Goal: Task Accomplishment & Management: Use online tool/utility

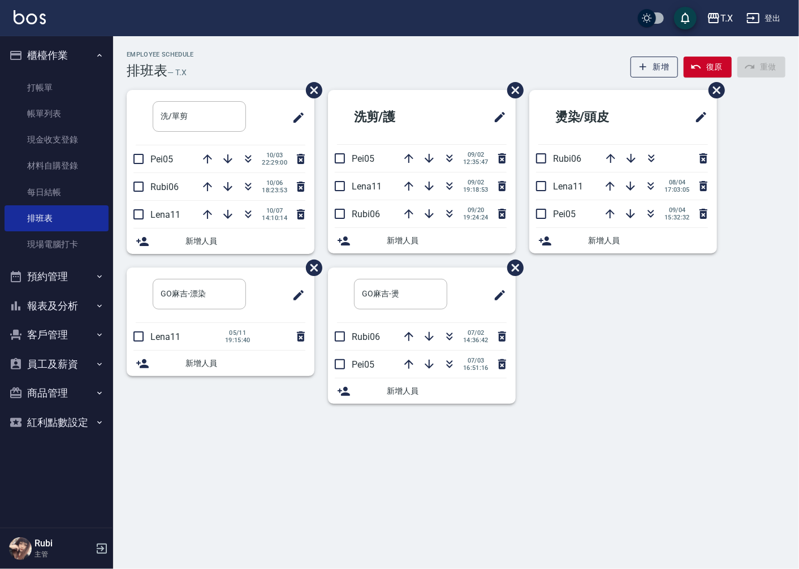
click at [51, 297] on button "報表及分析" at bounding box center [57, 305] width 104 height 29
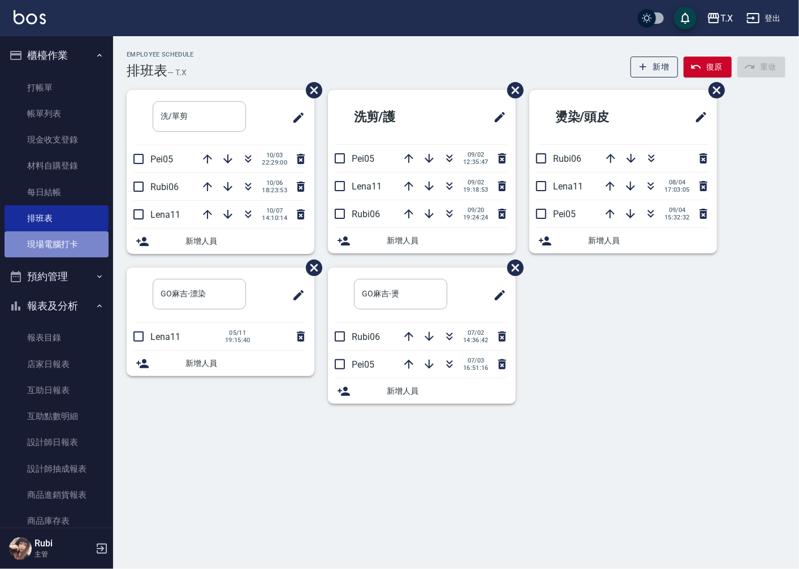
click at [65, 239] on link "現場電腦打卡" at bounding box center [57, 244] width 104 height 26
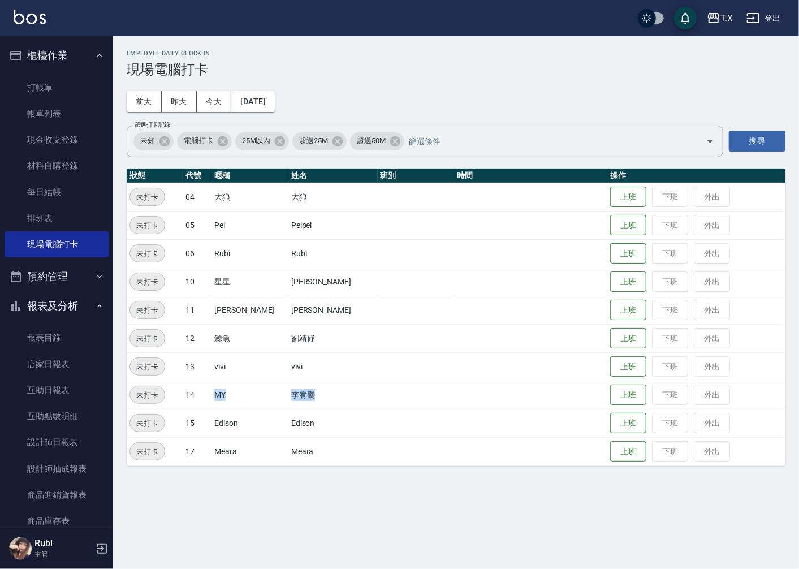
drag, startPoint x: 218, startPoint y: 397, endPoint x: 300, endPoint y: 392, distance: 82.1
click at [300, 392] on tr "未打卡 14 MY 李宥騰 上班 下班 外出" at bounding box center [456, 394] width 659 height 28
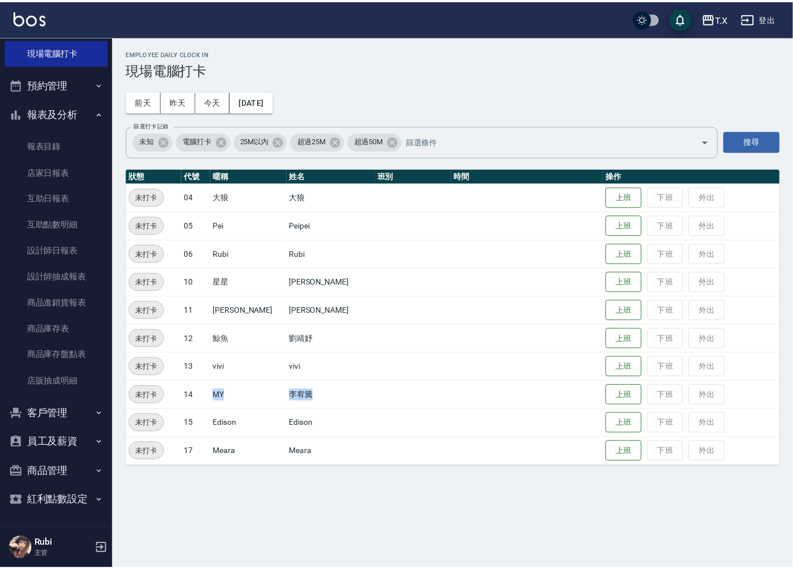
scroll to position [193, 0]
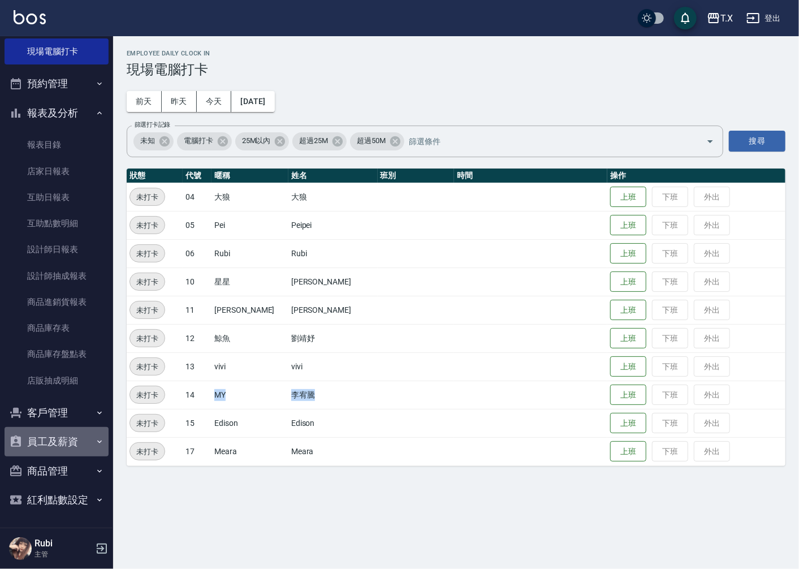
click at [57, 443] on button "員工及薪資" at bounding box center [57, 441] width 104 height 29
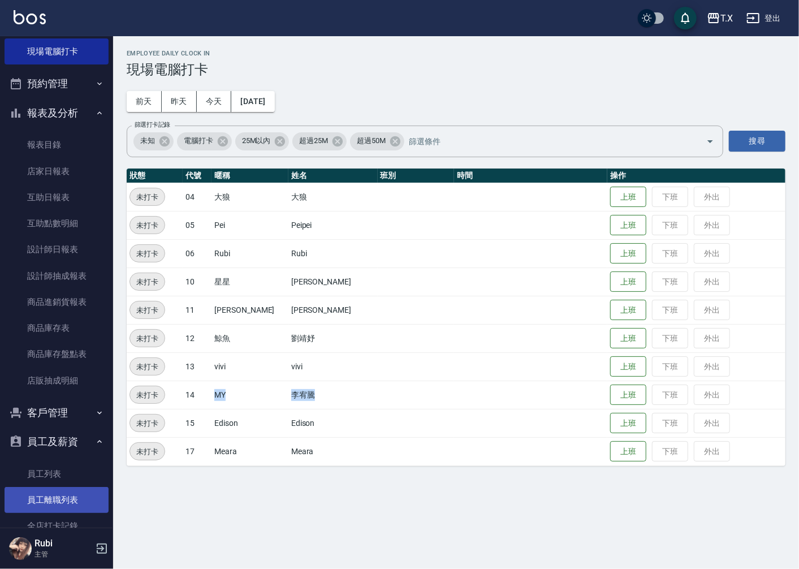
click at [71, 494] on link "員工離職列表" at bounding box center [57, 500] width 104 height 26
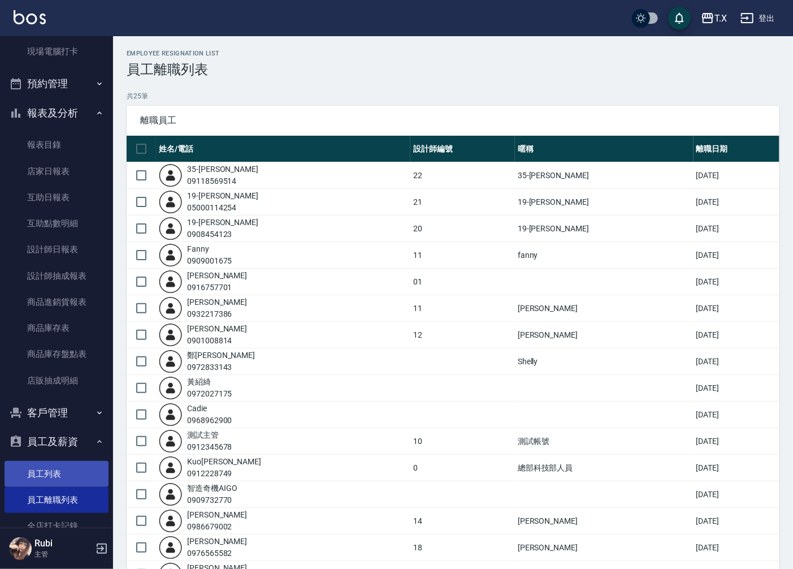
click at [70, 475] on link "員工列表" at bounding box center [57, 474] width 104 height 26
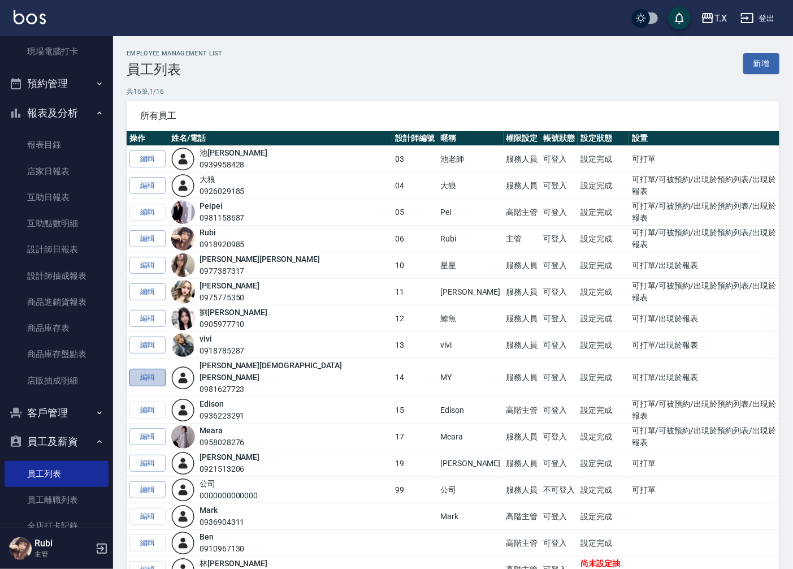
click at [157, 374] on link "編輯" at bounding box center [147, 378] width 36 height 18
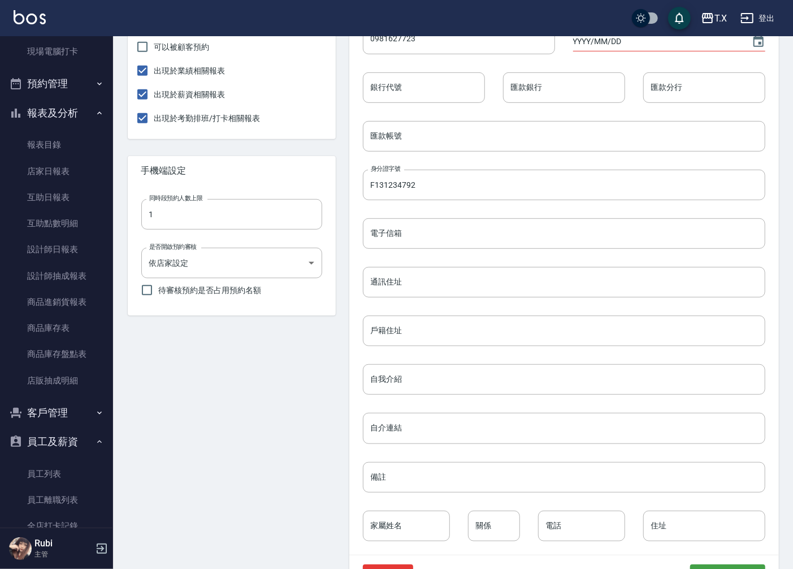
scroll to position [332, 0]
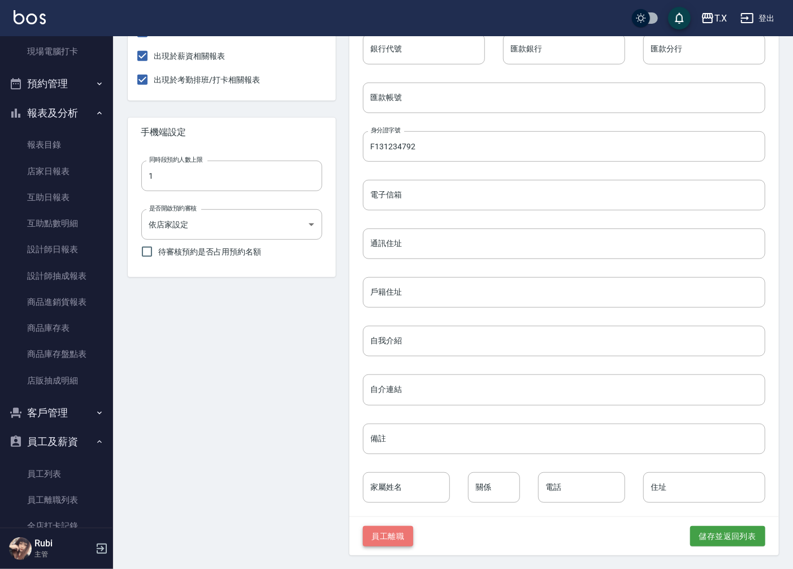
click at [392, 533] on button "員工離職" at bounding box center [388, 536] width 51 height 21
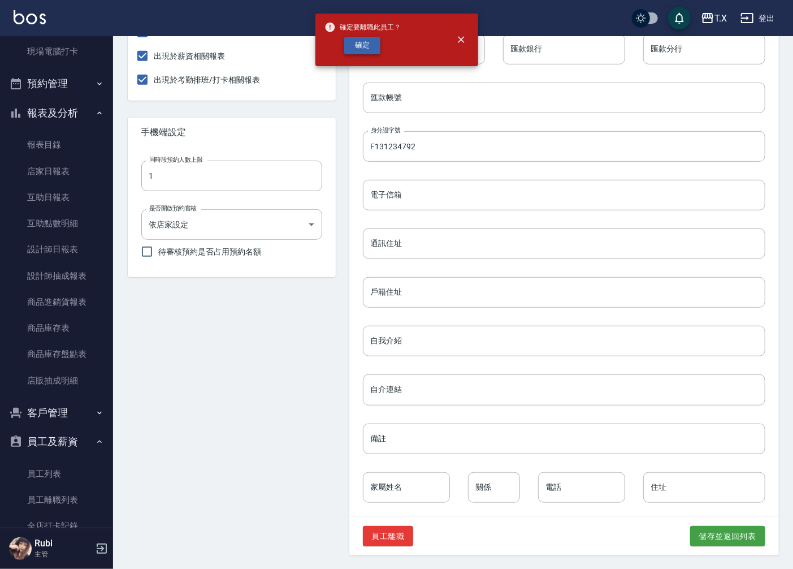
click at [364, 47] on button "確定" at bounding box center [362, 46] width 36 height 18
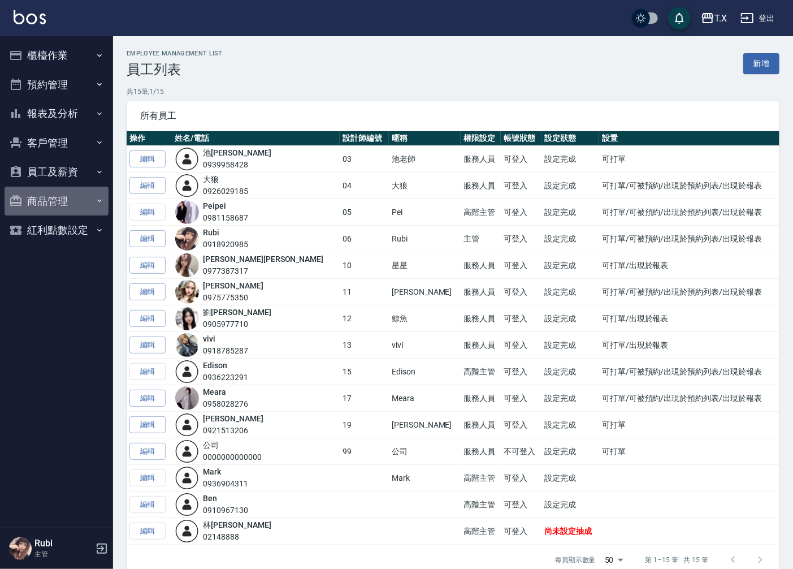
click at [70, 200] on button "商品管理" at bounding box center [57, 201] width 104 height 29
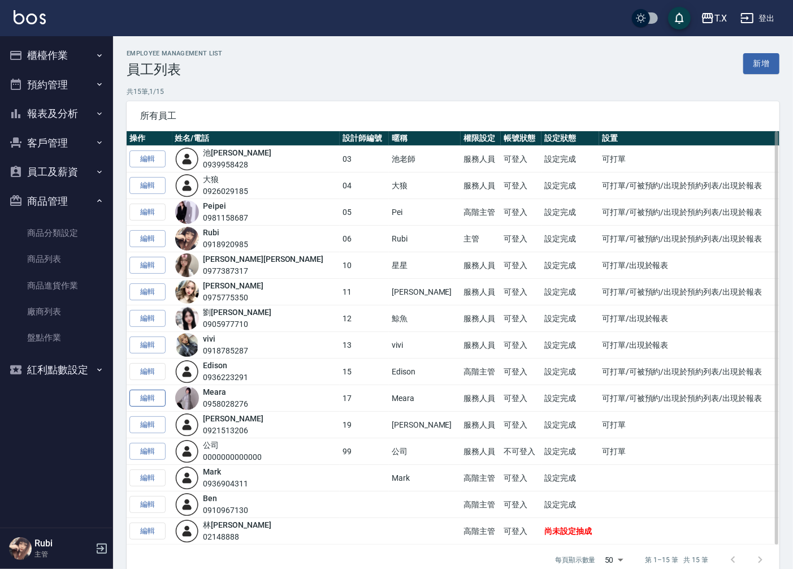
click at [147, 400] on link "編輯" at bounding box center [147, 399] width 36 height 18
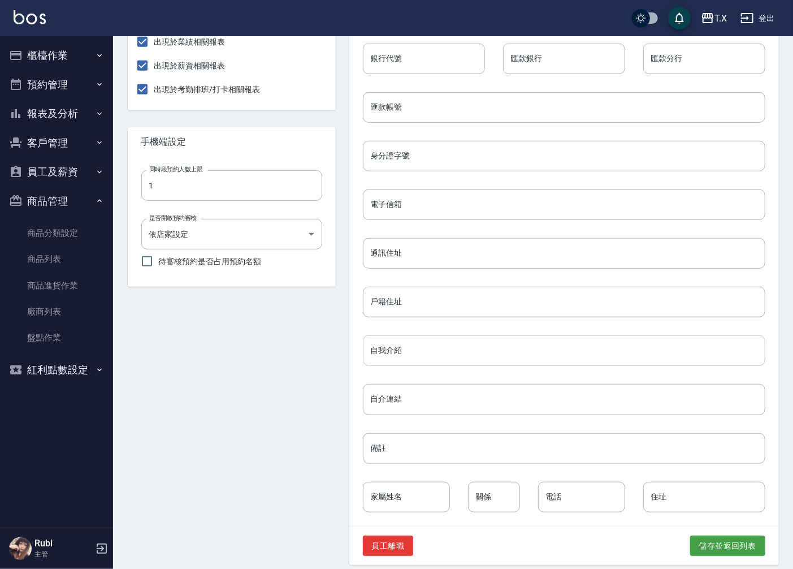
scroll to position [332, 0]
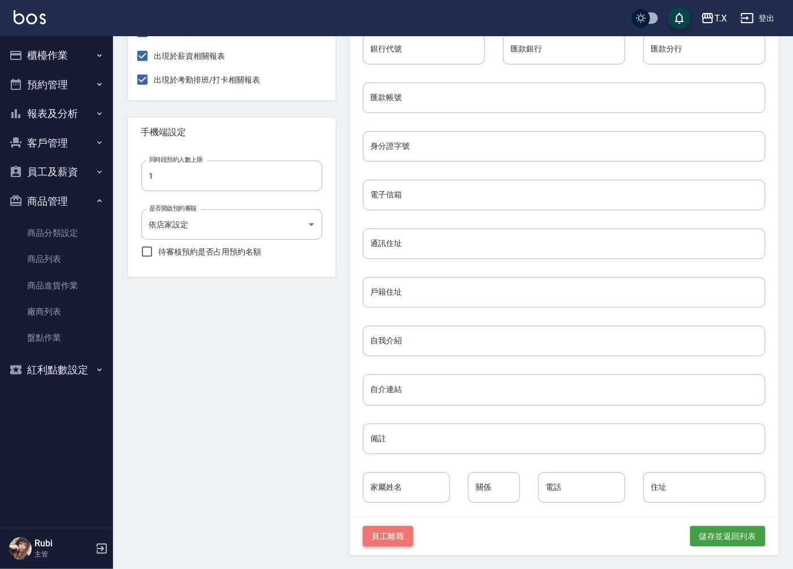
click at [385, 534] on button "員工離職" at bounding box center [388, 536] width 51 height 21
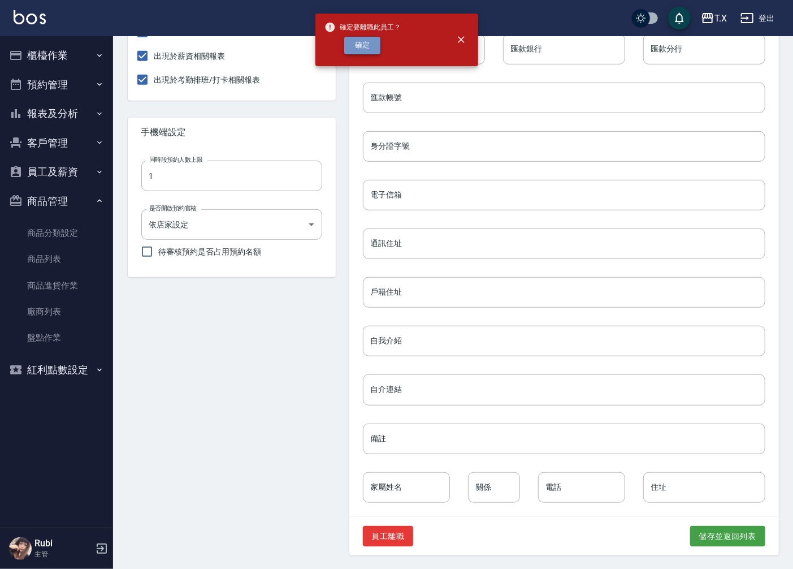
click at [365, 50] on button "確定" at bounding box center [362, 46] width 36 height 18
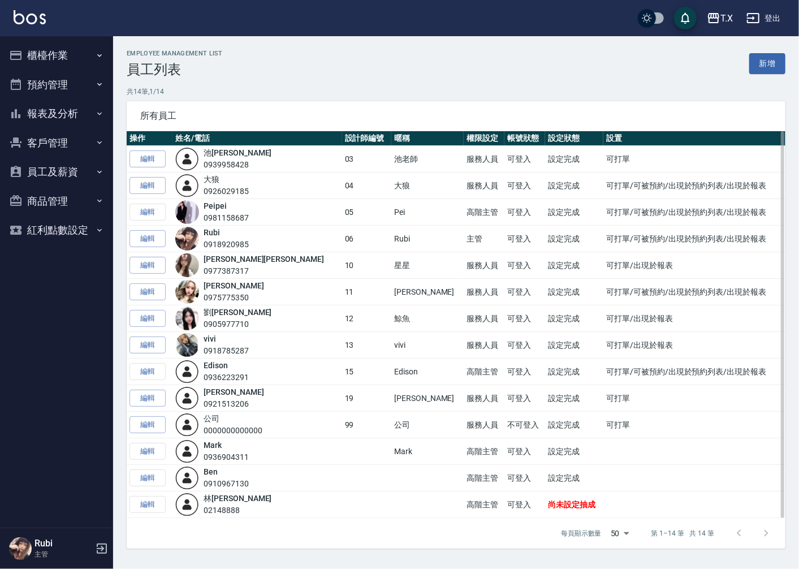
click at [150, 449] on td "編輯" at bounding box center [150, 451] width 46 height 27
click at [156, 453] on td "編輯" at bounding box center [150, 451] width 46 height 27
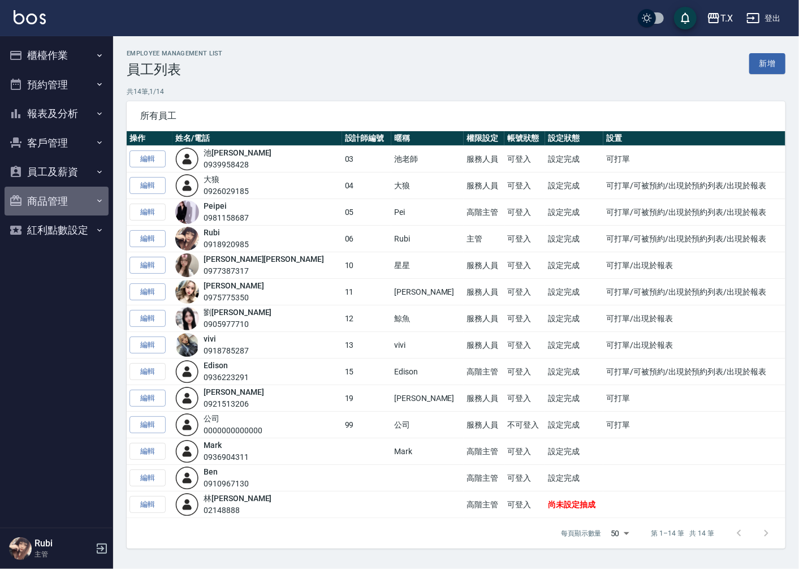
click at [75, 209] on button "商品管理" at bounding box center [57, 201] width 104 height 29
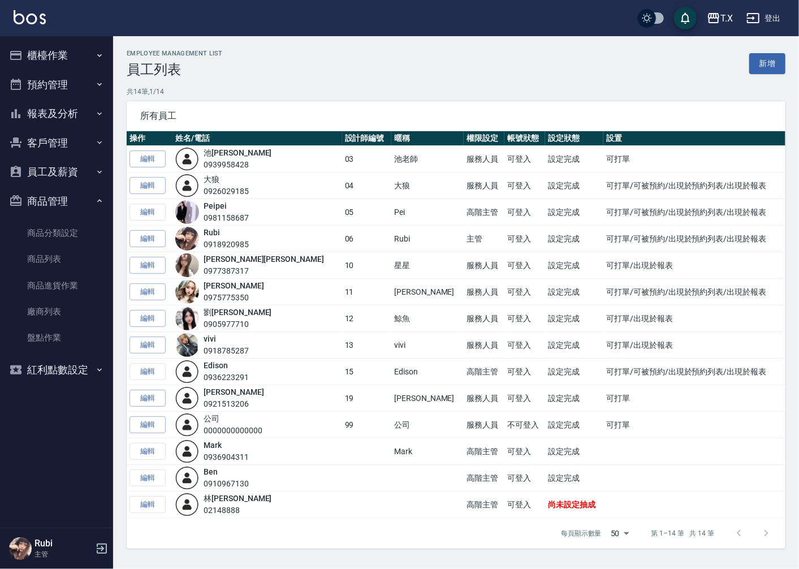
click at [65, 181] on button "員工及薪資" at bounding box center [57, 171] width 104 height 29
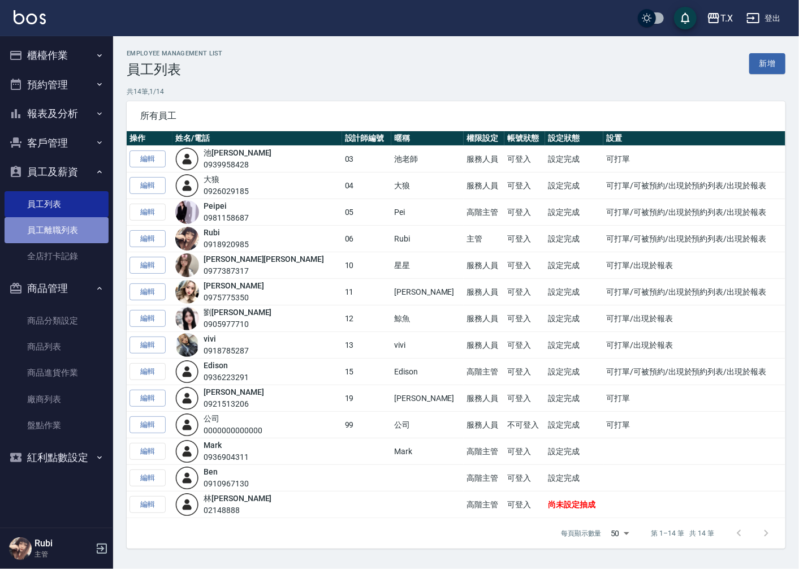
click at [71, 230] on link "員工離職列表" at bounding box center [57, 230] width 104 height 26
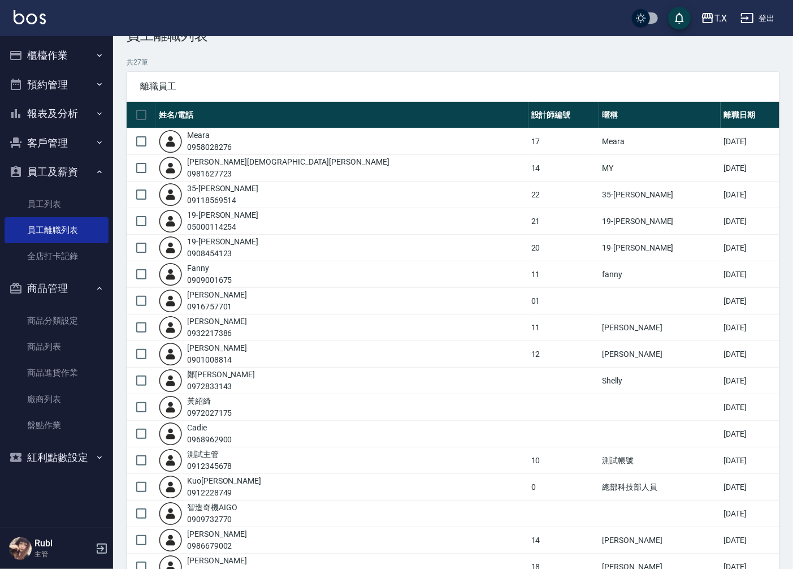
scroll to position [63, 0]
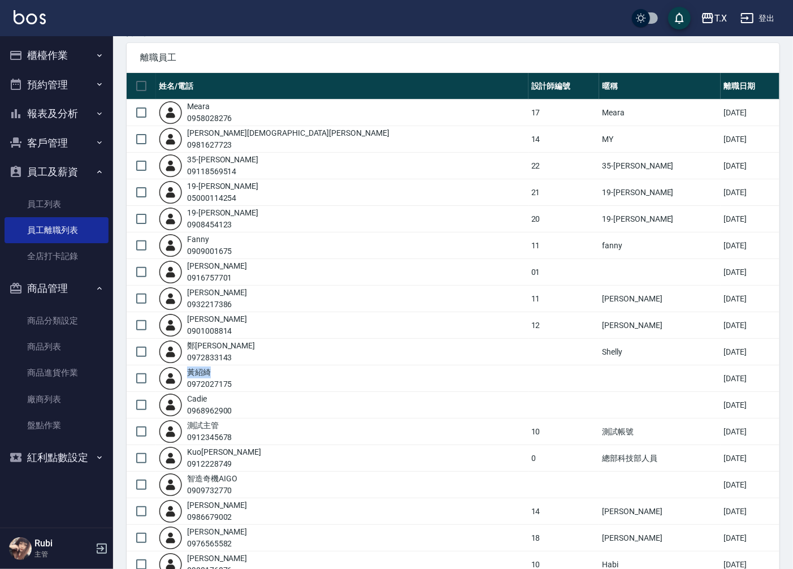
drag, startPoint x: 190, startPoint y: 372, endPoint x: 211, endPoint y: 371, distance: 20.9
click at [211, 371] on div "黃 紹綺" at bounding box center [209, 372] width 45 height 12
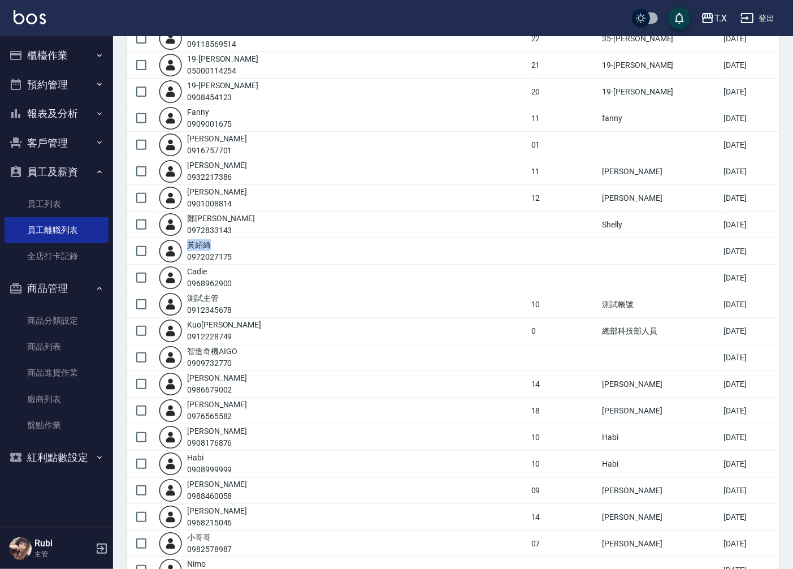
scroll to position [165, 0]
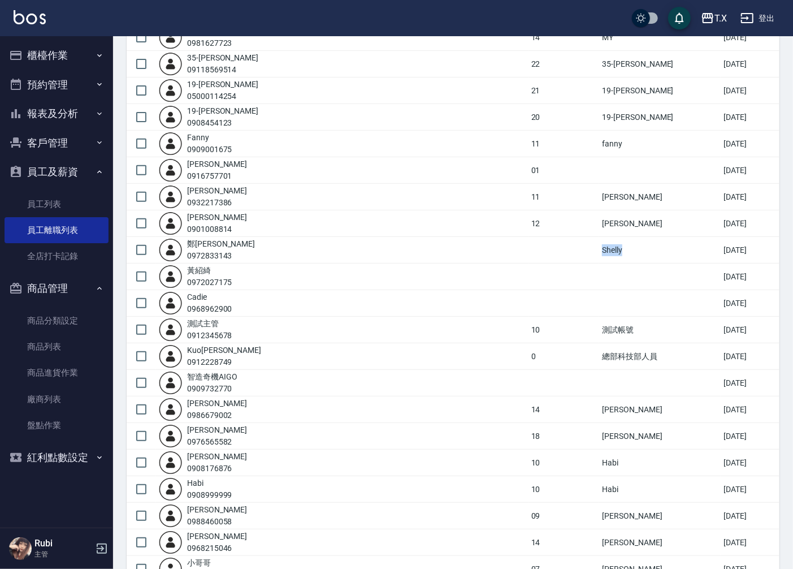
drag, startPoint x: 500, startPoint y: 249, endPoint x: 524, endPoint y: 258, distance: 26.1
click at [599, 258] on td "Shelly" at bounding box center [660, 250] width 122 height 27
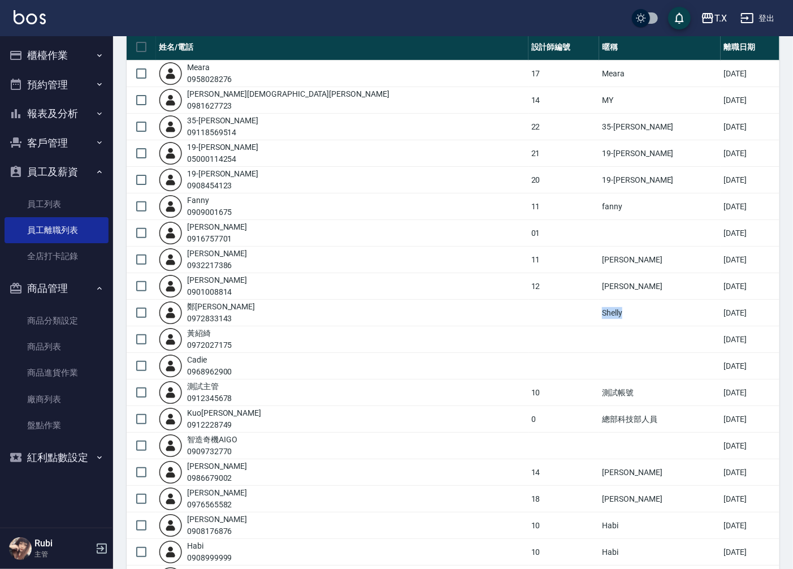
scroll to position [38, 0]
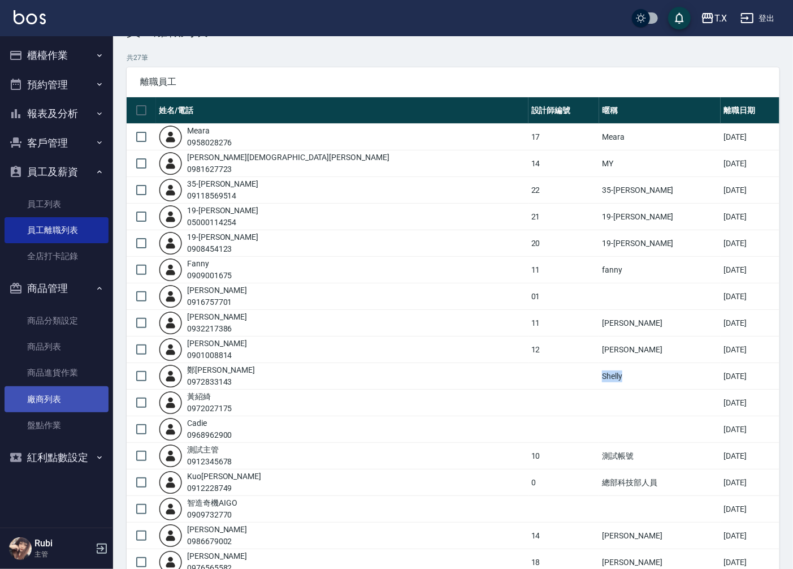
click at [58, 402] on link "廠商列表" at bounding box center [57, 399] width 104 height 26
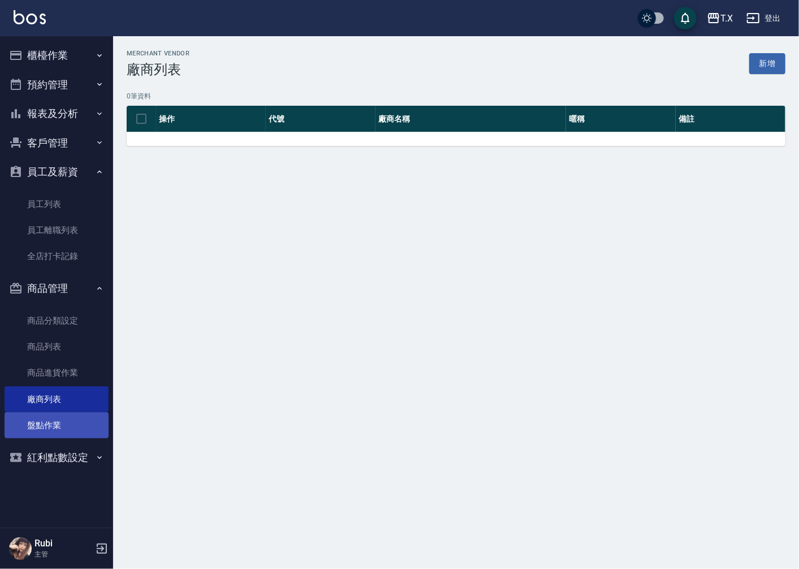
click at [77, 427] on link "盤點作業" at bounding box center [57, 425] width 104 height 26
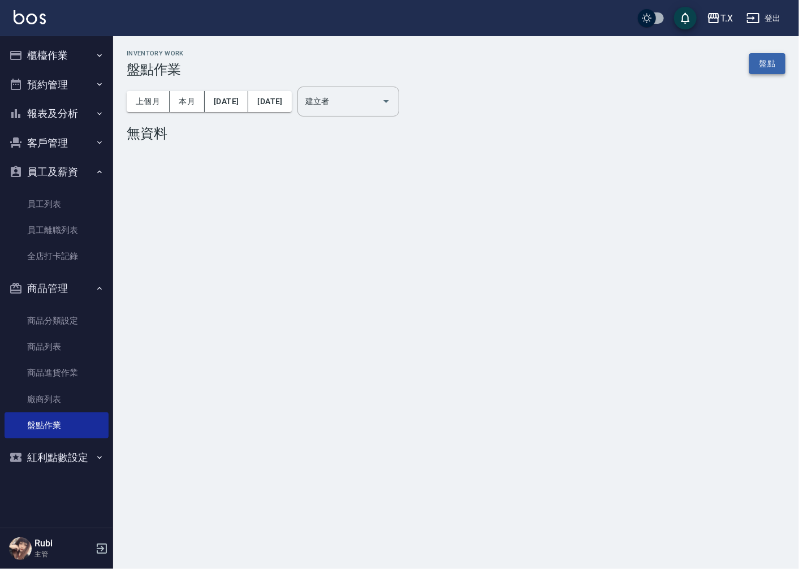
click at [773, 63] on link "盤點" at bounding box center [767, 63] width 36 height 21
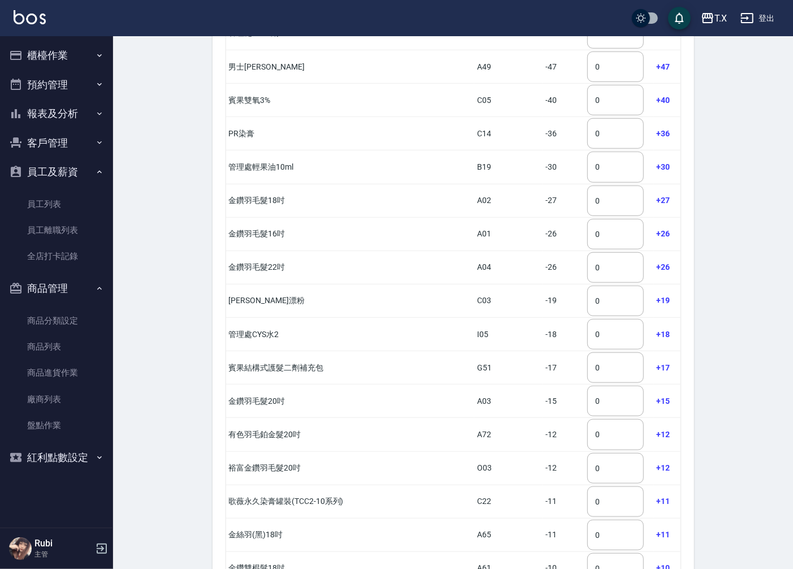
scroll to position [565, 0]
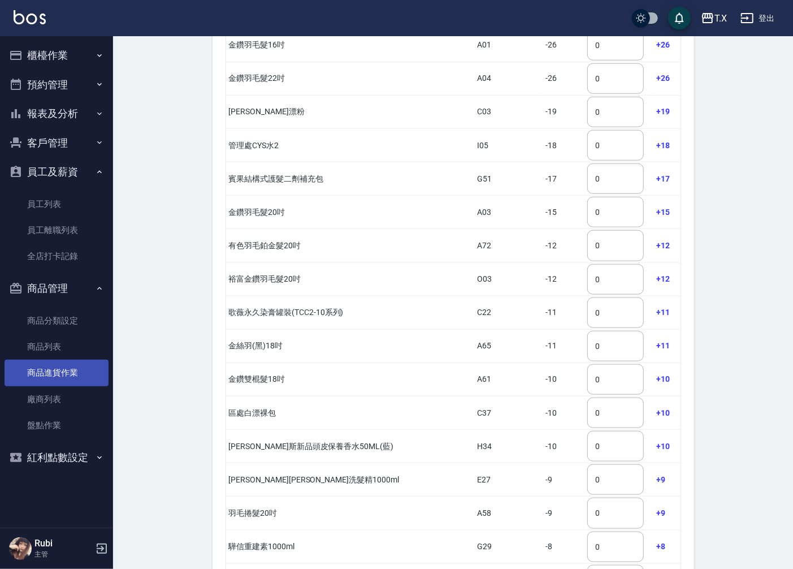
click at [72, 379] on link "商品進貨作業" at bounding box center [57, 373] width 104 height 26
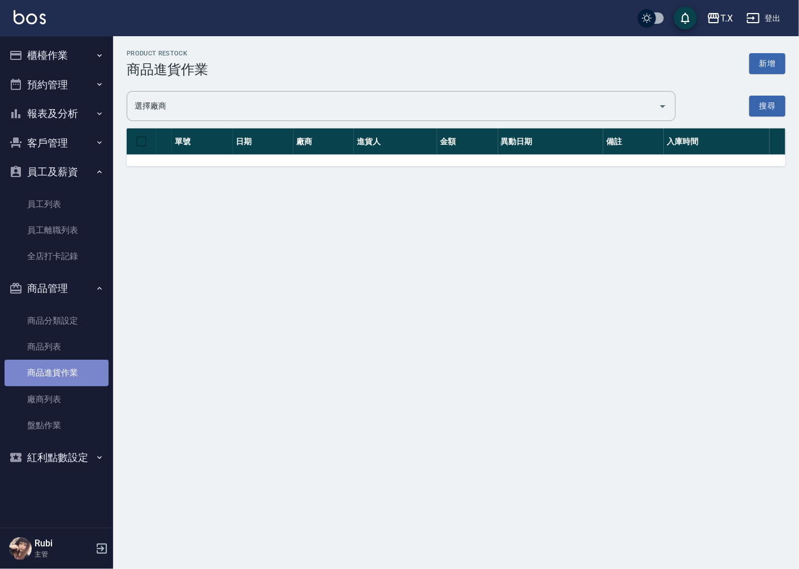
click at [80, 361] on link "商品進貨作業" at bounding box center [57, 373] width 104 height 26
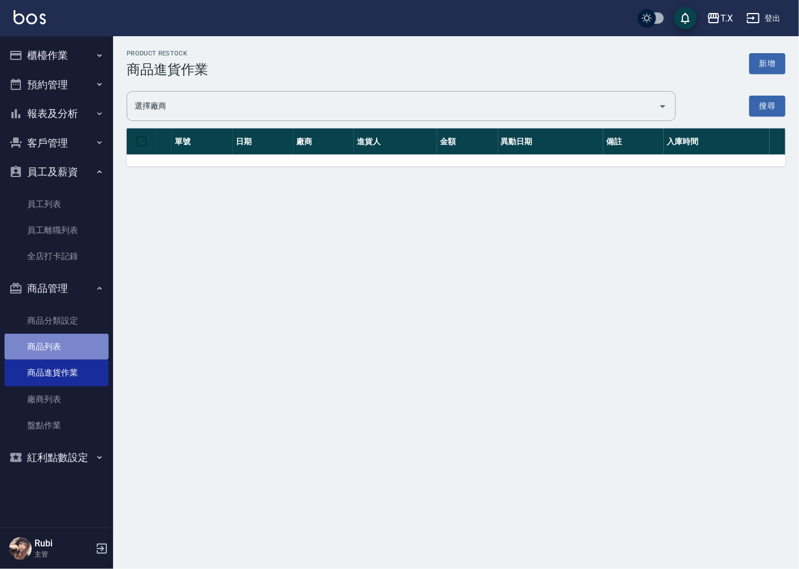
click at [82, 352] on link "商品列表" at bounding box center [57, 347] width 104 height 26
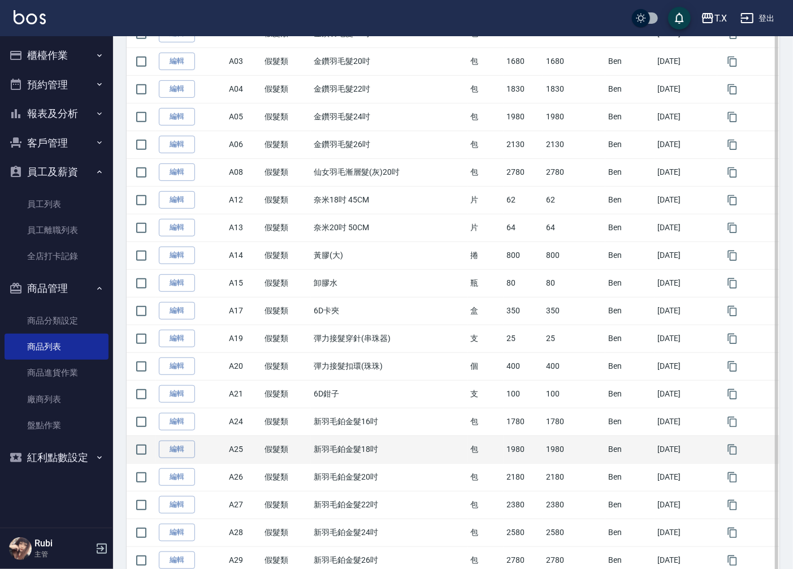
scroll to position [377, 0]
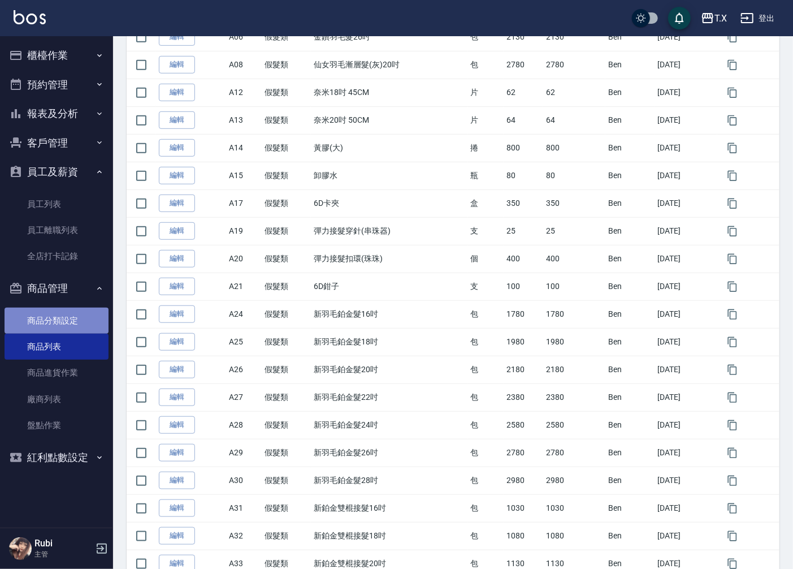
click at [90, 325] on link "商品分類設定" at bounding box center [57, 321] width 104 height 26
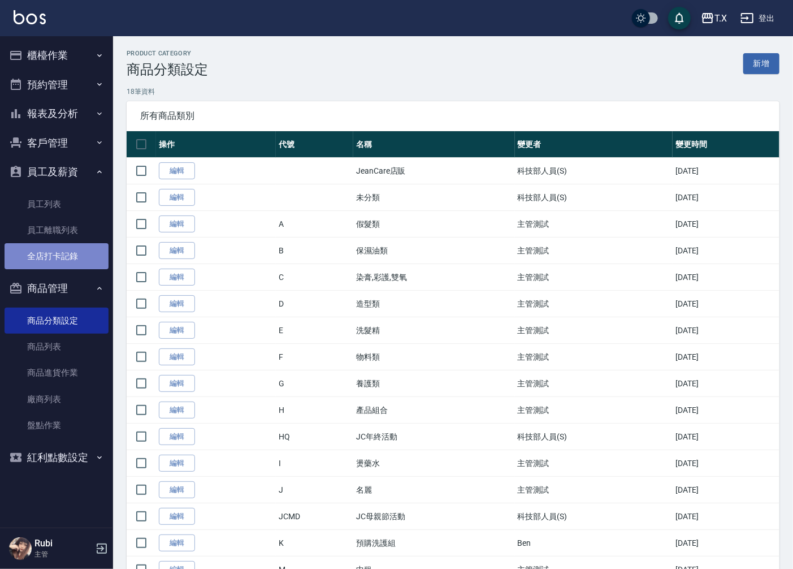
click at [88, 256] on link "全店打卡記錄" at bounding box center [57, 256] width 104 height 26
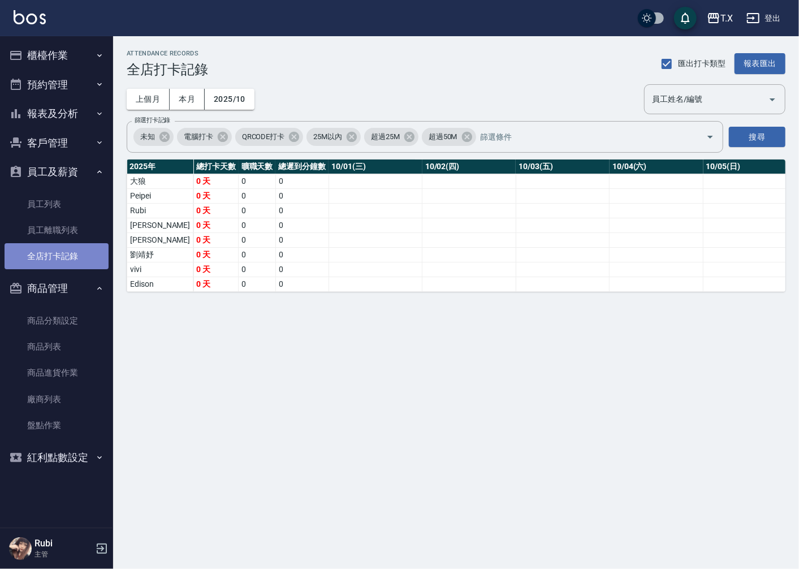
click at [93, 245] on link "全店打卡記錄" at bounding box center [57, 256] width 104 height 26
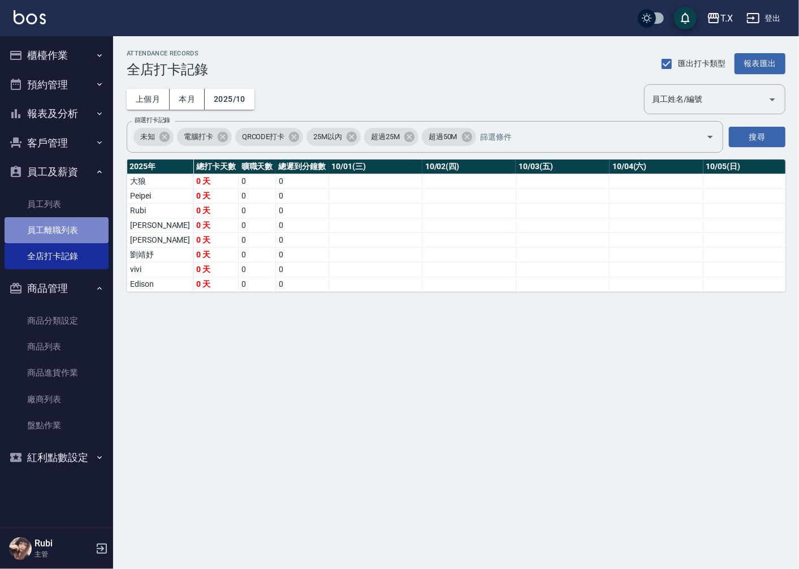
click at [93, 235] on link "員工離職列表" at bounding box center [57, 230] width 104 height 26
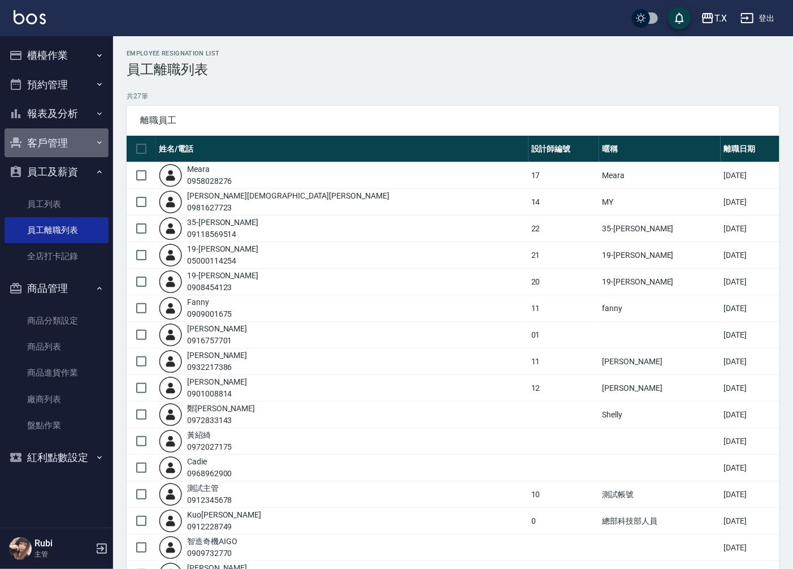
click at [51, 152] on button "客戶管理" at bounding box center [57, 142] width 104 height 29
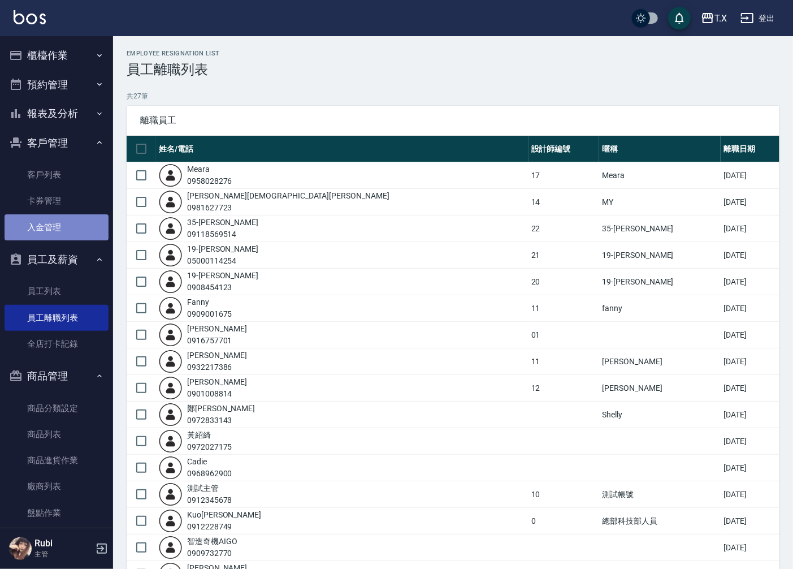
click at [93, 222] on link "入金管理" at bounding box center [57, 227] width 104 height 26
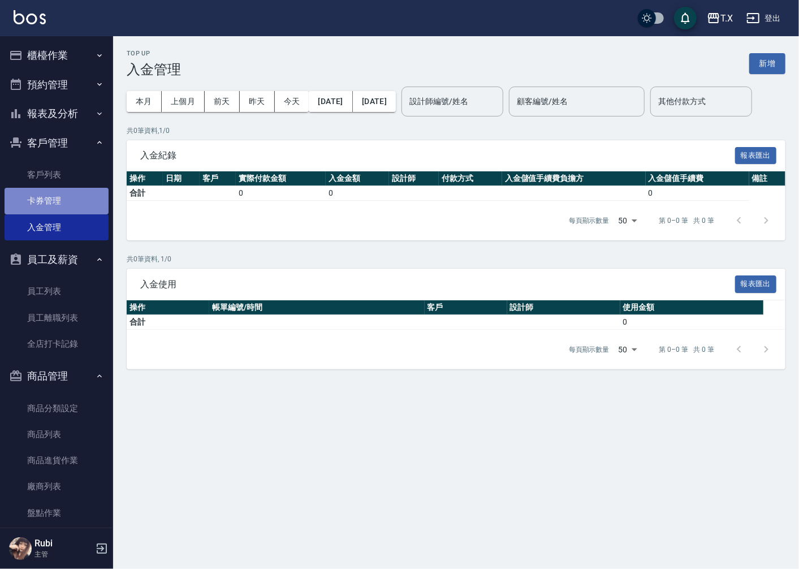
click at [81, 204] on link "卡券管理" at bounding box center [57, 201] width 104 height 26
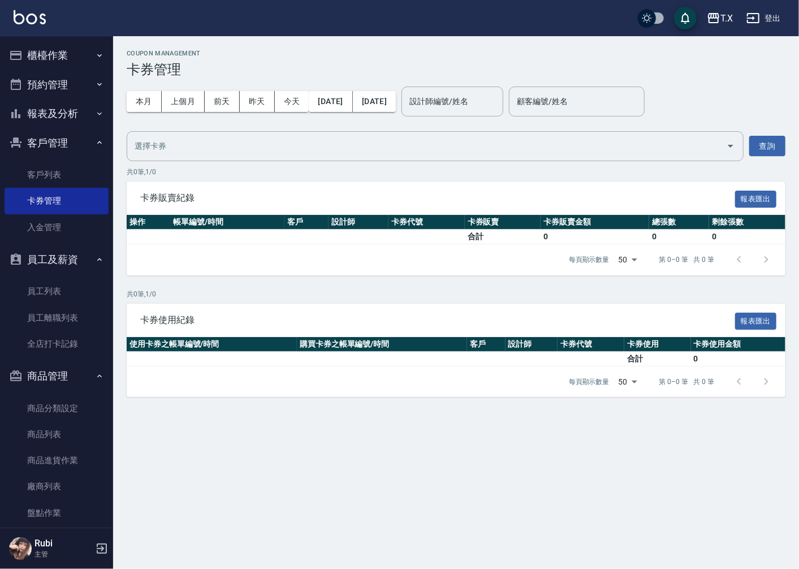
click at [78, 49] on button "櫃檯作業" at bounding box center [57, 55] width 104 height 29
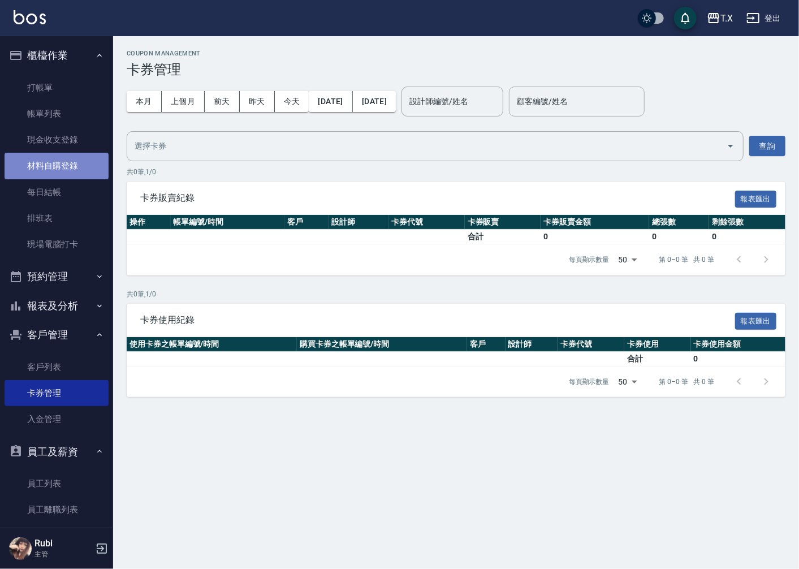
click at [70, 162] on link "材料自購登錄" at bounding box center [57, 166] width 104 height 26
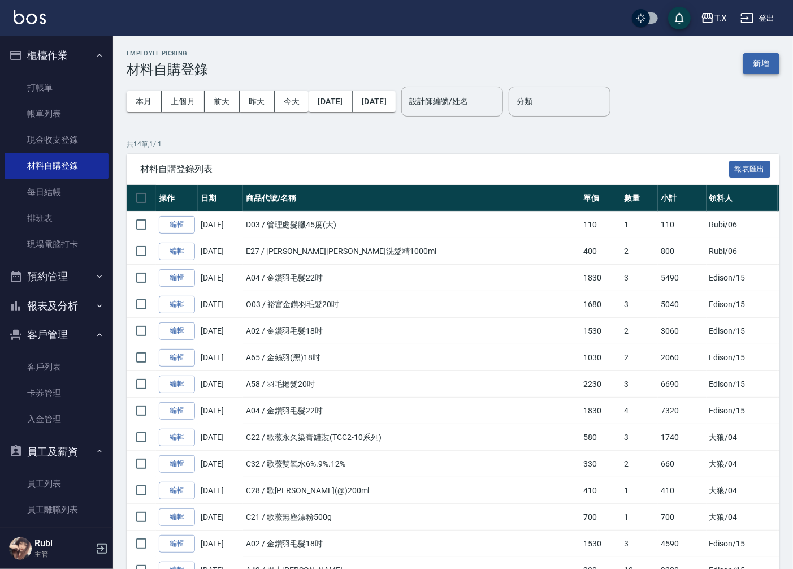
click at [764, 66] on button "新增" at bounding box center [761, 63] width 36 height 21
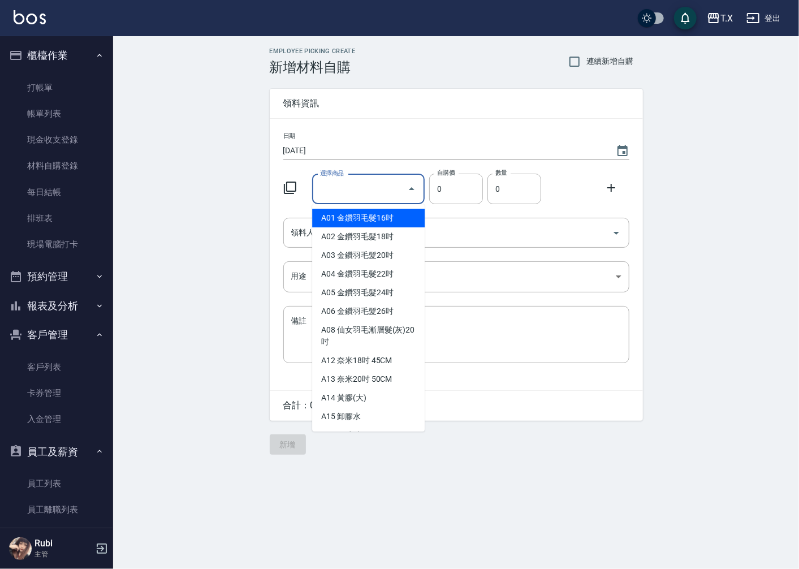
click at [357, 188] on input "選擇商品" at bounding box center [359, 189] width 85 height 20
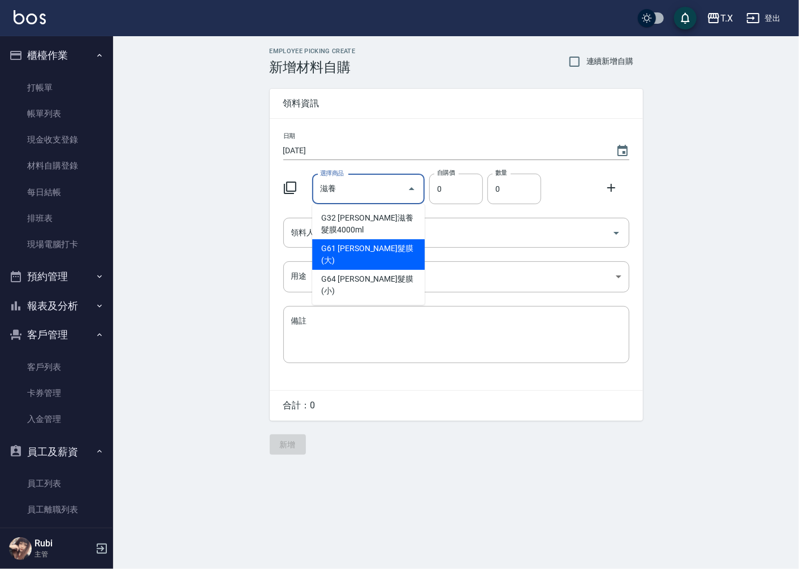
type input "里歐真澄滋養髮膜(大)"
type input "360"
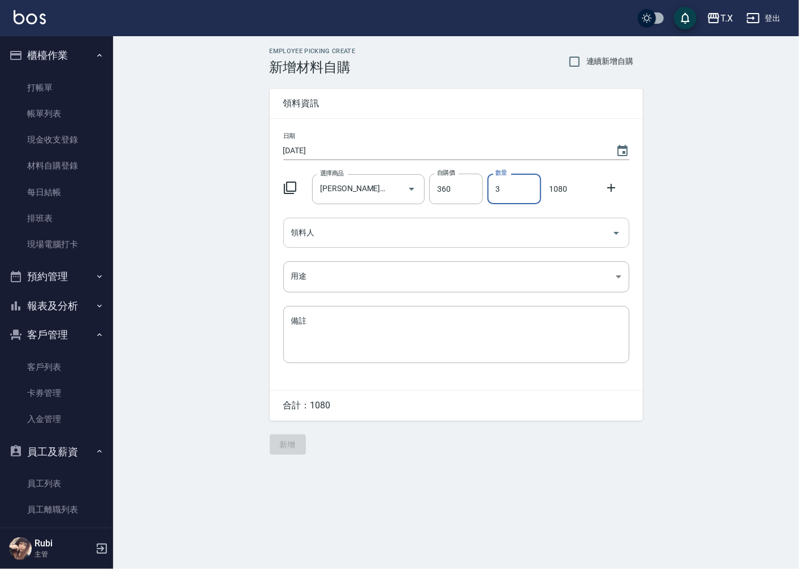
type input "3"
click at [383, 239] on input "領料人" at bounding box center [447, 233] width 319 height 20
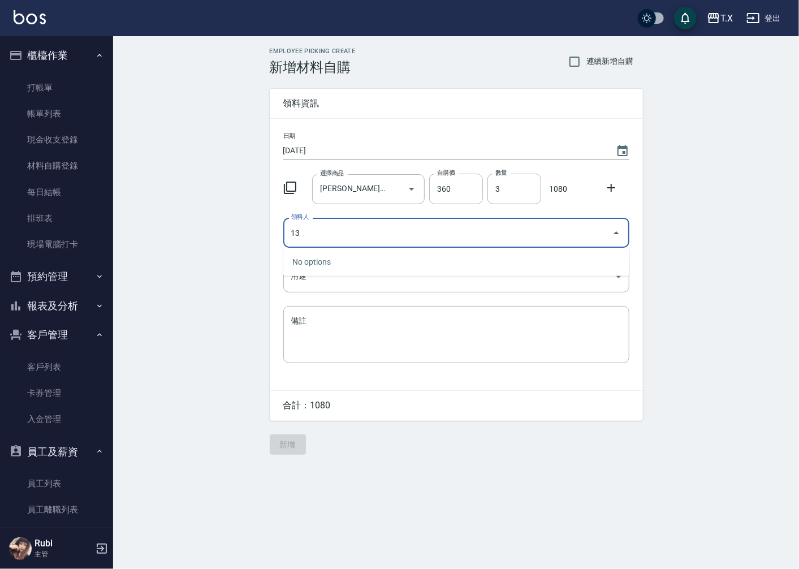
type input "13 vivi"
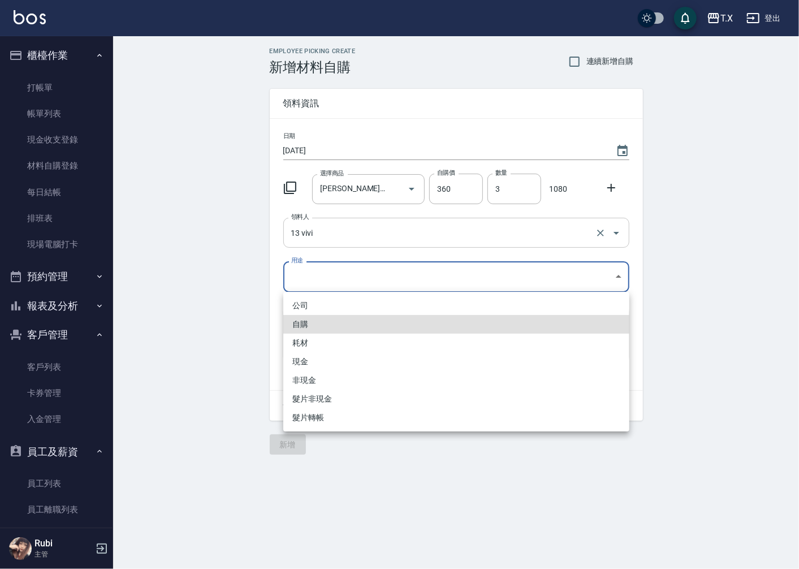
type input "自購"
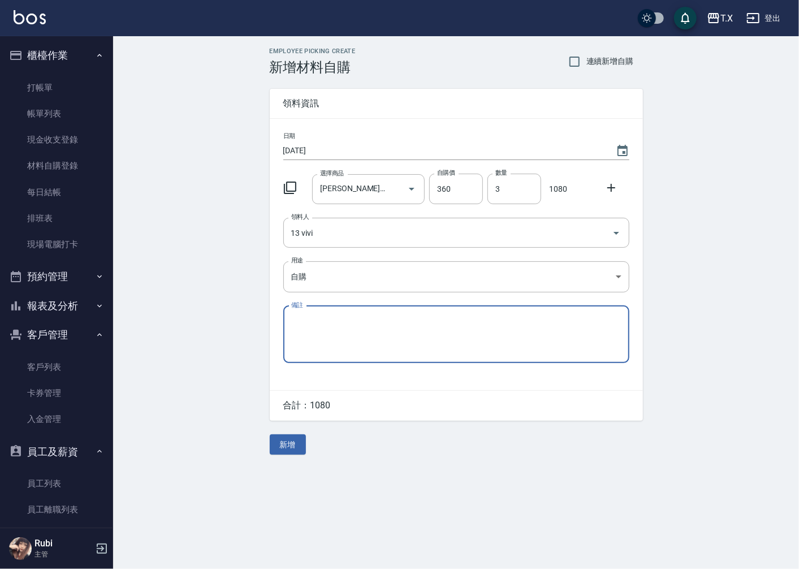
click at [607, 191] on icon at bounding box center [611, 188] width 14 height 14
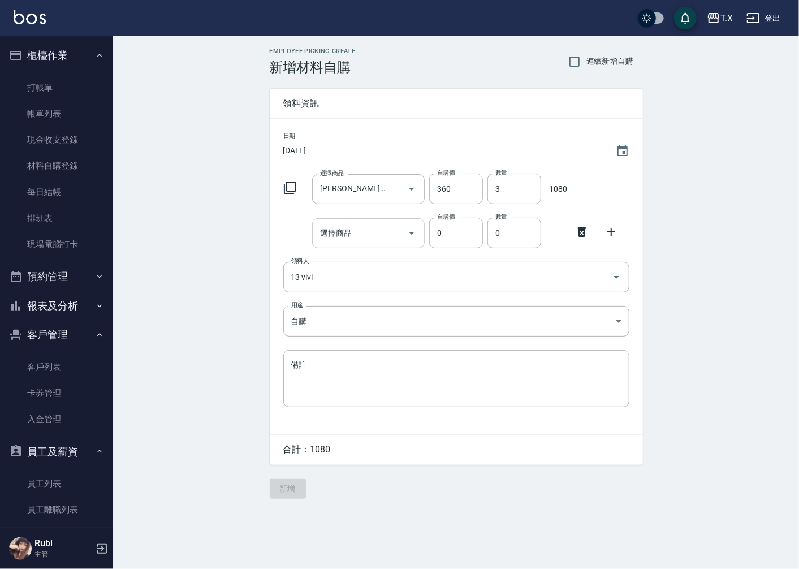
click at [364, 227] on input "選擇商品" at bounding box center [359, 233] width 85 height 20
click at [292, 191] on icon at bounding box center [290, 187] width 12 height 12
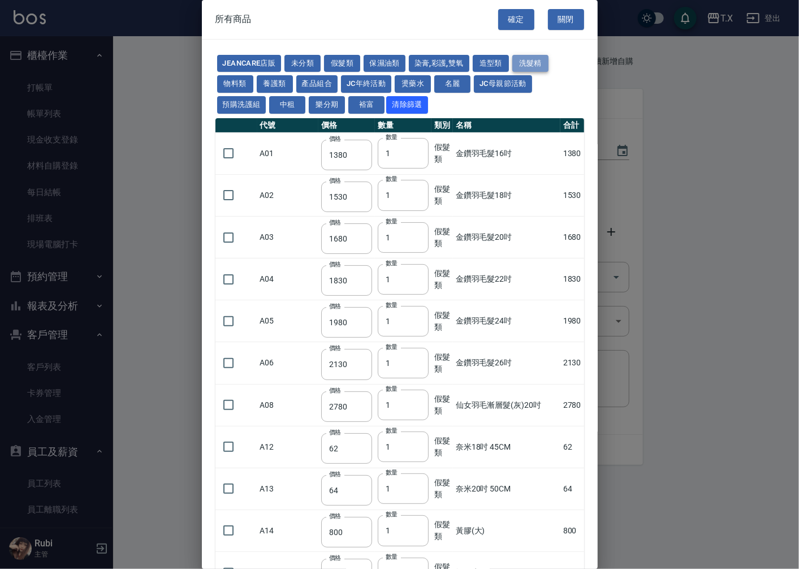
click at [527, 66] on button "洗髮精" at bounding box center [530, 64] width 36 height 18
type input "300"
type input "740"
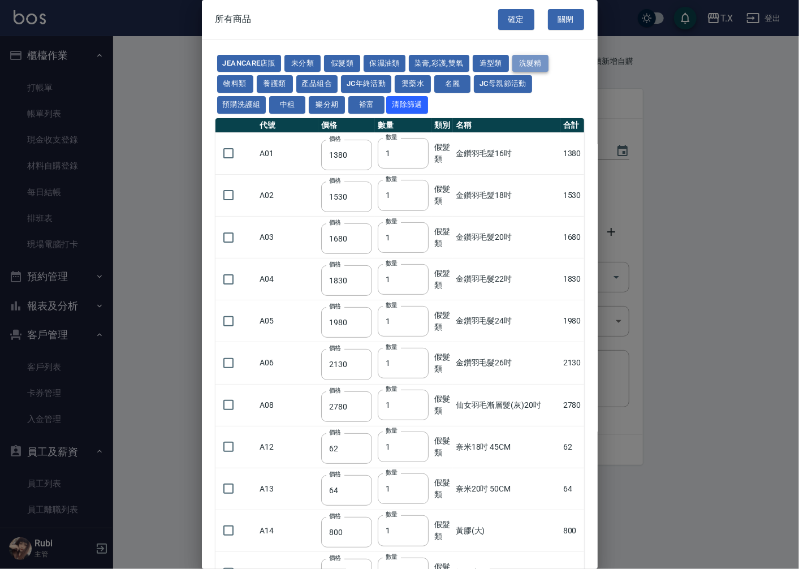
type input "300"
type input "410"
type input "945"
type input "1155"
type input "1176"
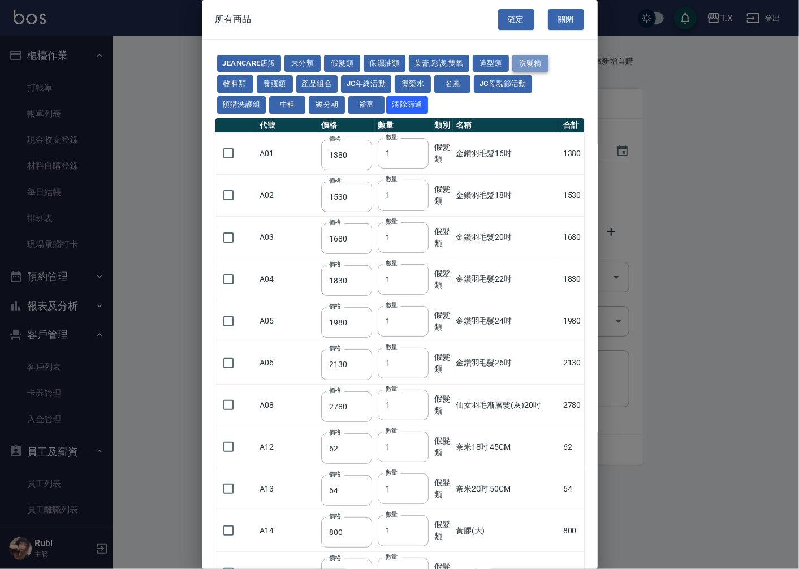
type input "300"
type input "600"
type input "1040"
type input "390"
type input "800"
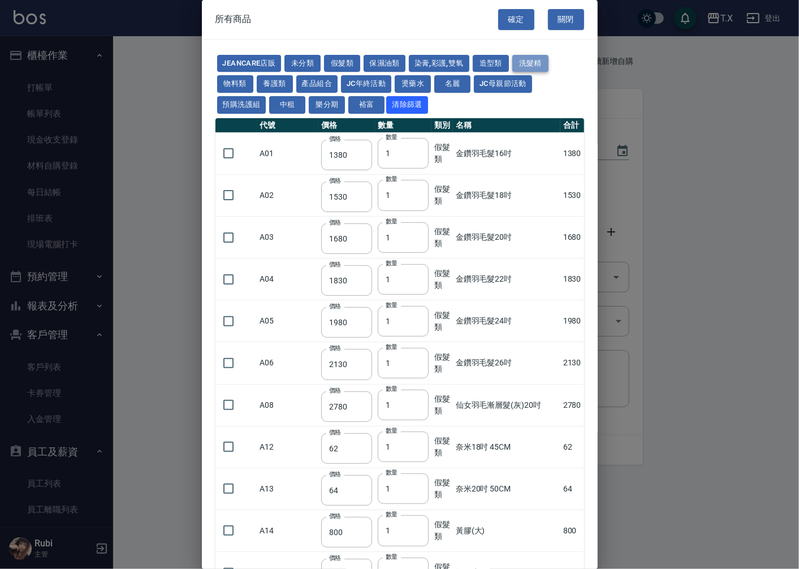
type input "250"
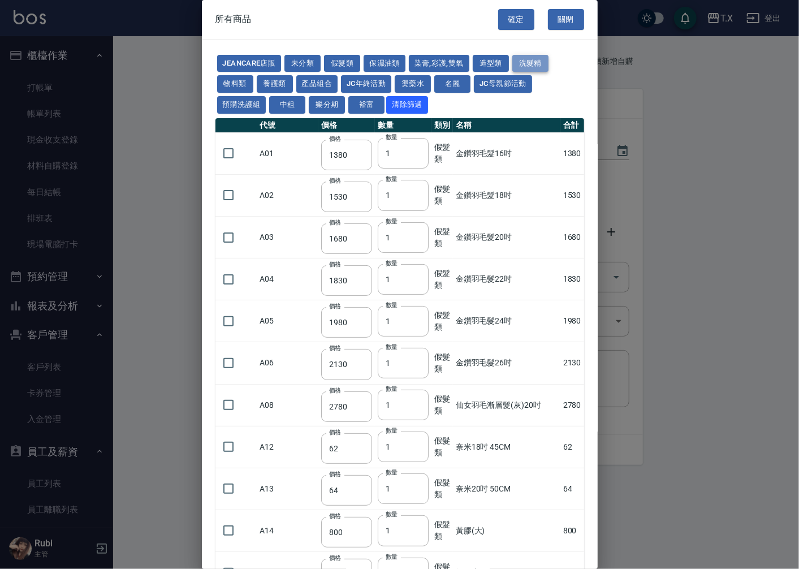
type input "250"
type input "200"
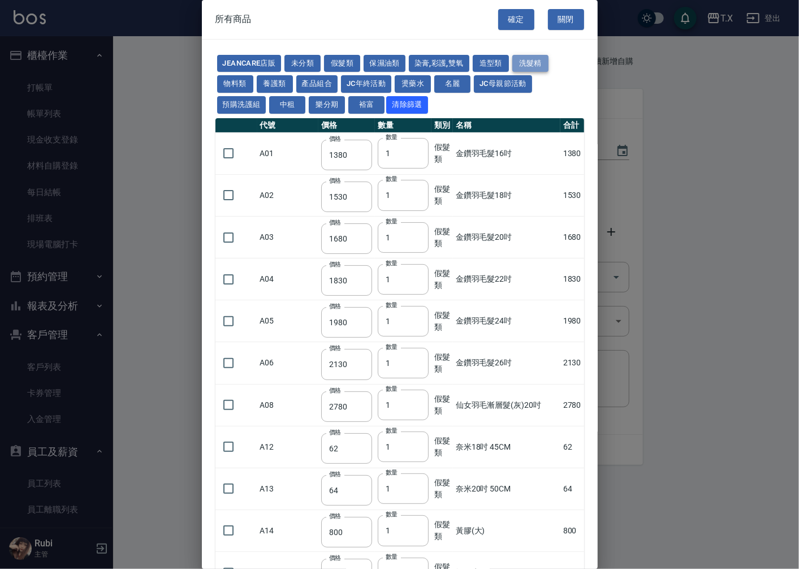
type input "160"
type input "130"
type input "400"
type input "300"
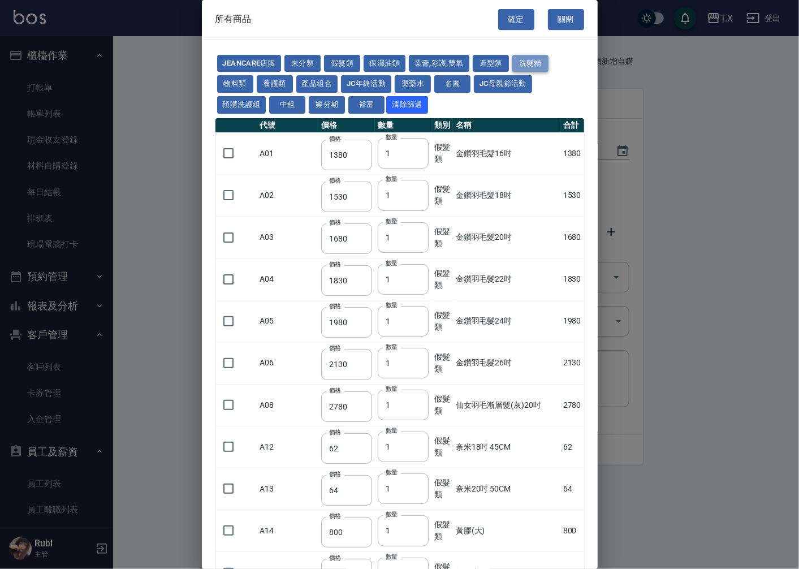
type input "300"
type input "342"
type input "385"
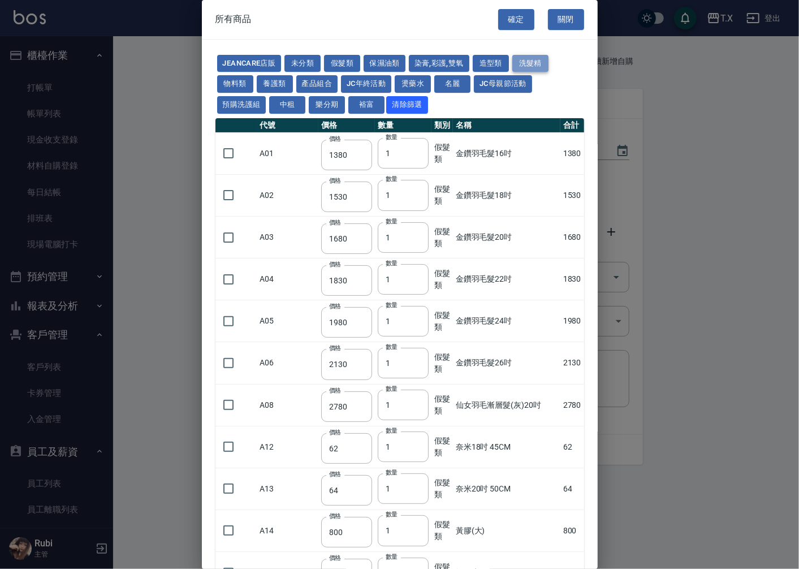
type input "515"
type input "750"
type input "1900"
type input "3000"
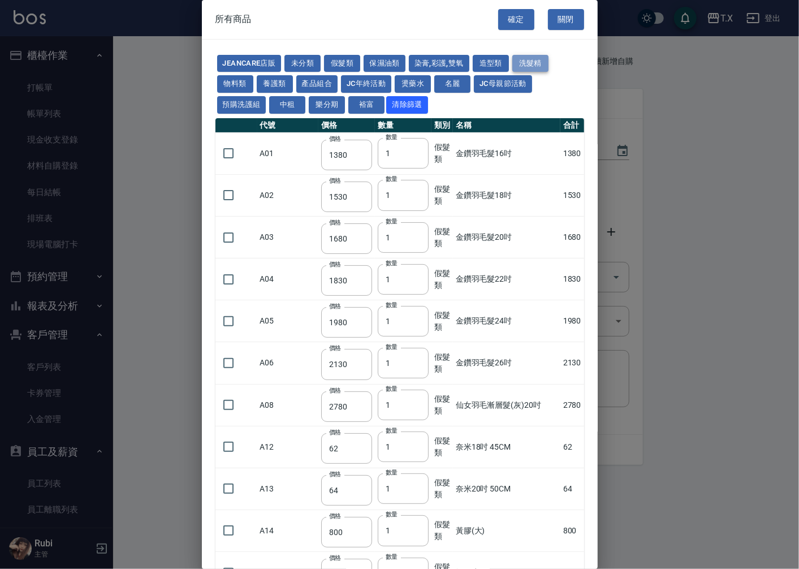
type input "1160"
type input "480"
type input "1160"
type input "480"
type input "1240"
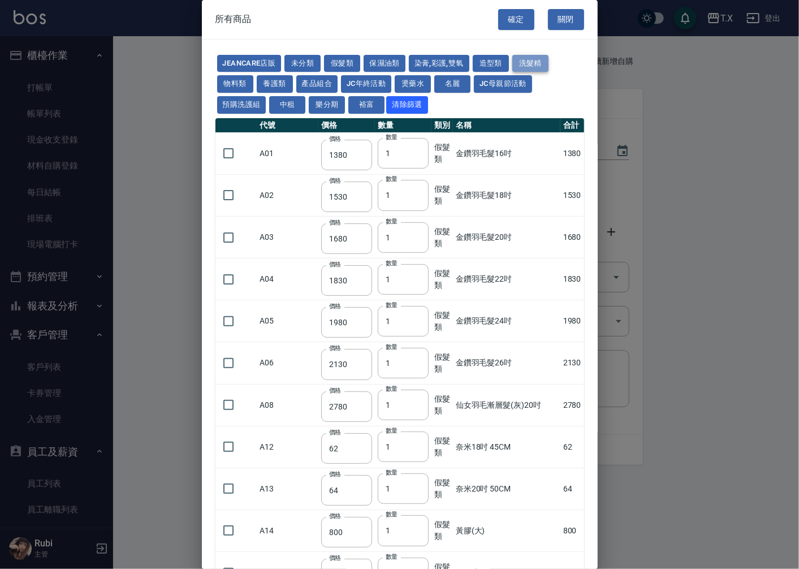
type input "540"
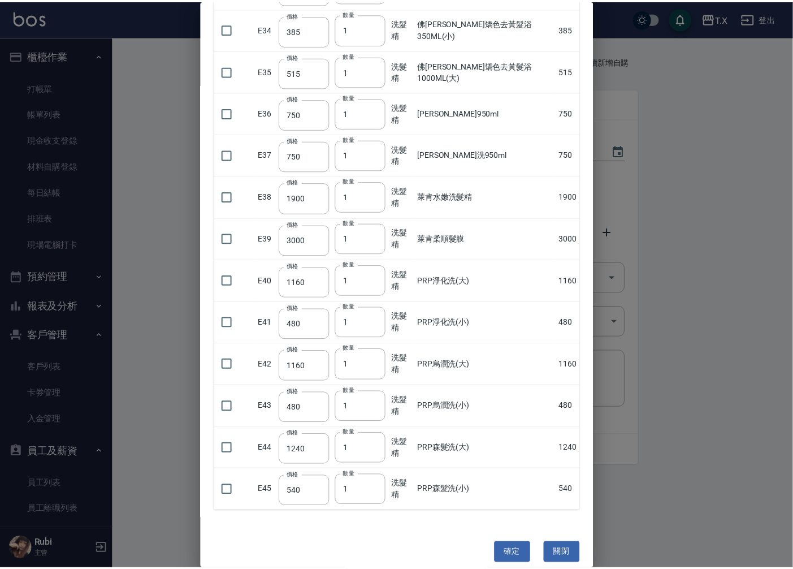
scroll to position [1522, 0]
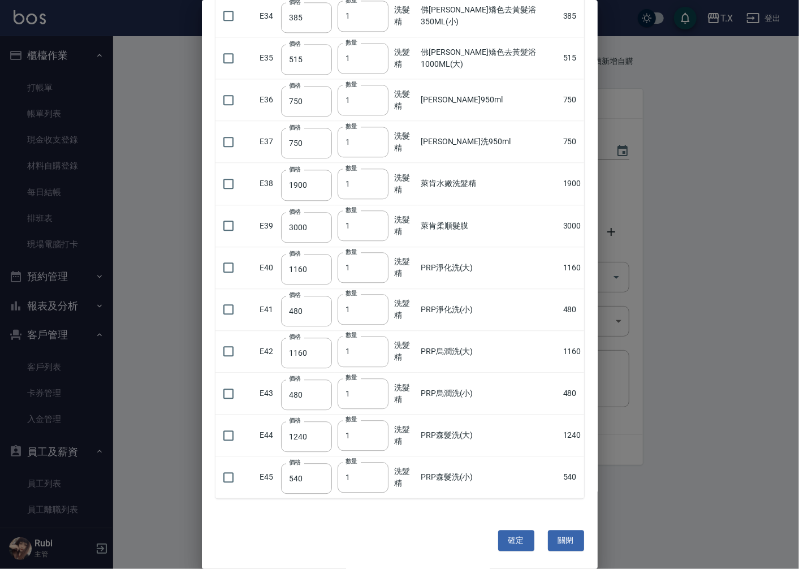
click at [539, 541] on div "確定 關閉" at bounding box center [400, 540] width 396 height 57
click at [568, 539] on button "關閉" at bounding box center [566, 540] width 36 height 21
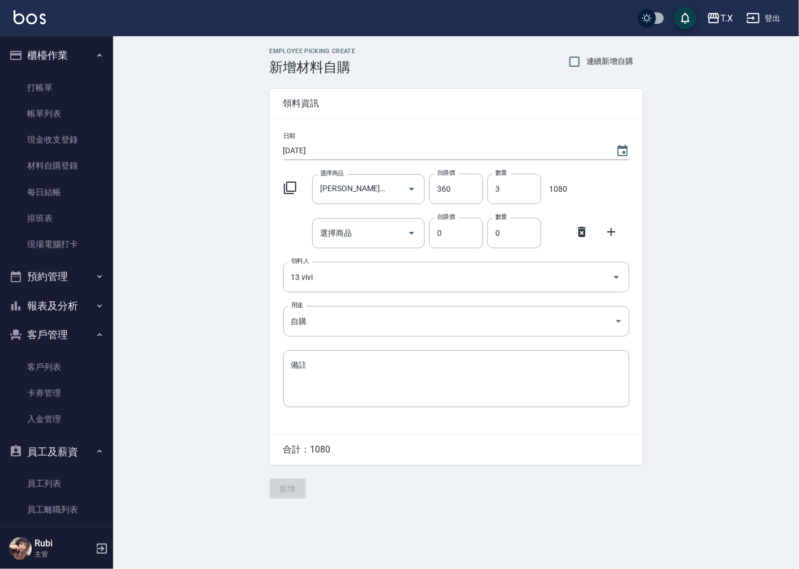
click at [577, 230] on icon at bounding box center [582, 232] width 14 height 14
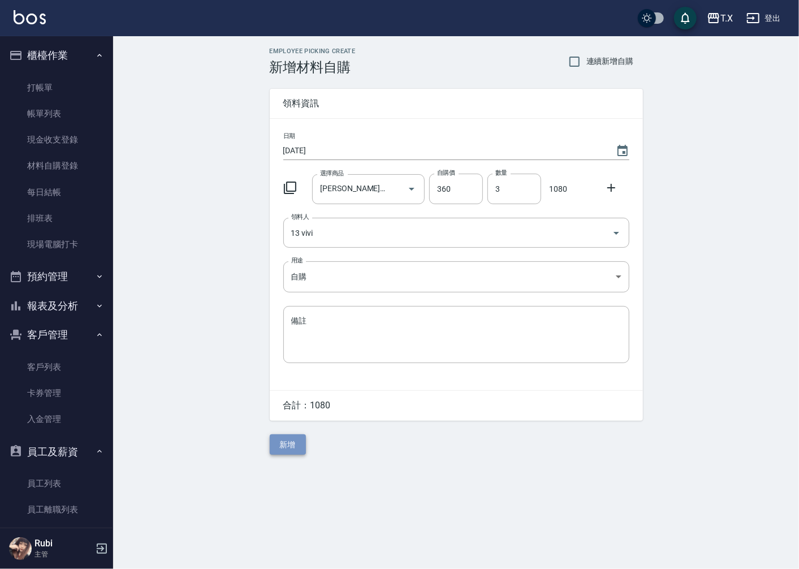
click at [288, 444] on button "新增" at bounding box center [288, 444] width 36 height 21
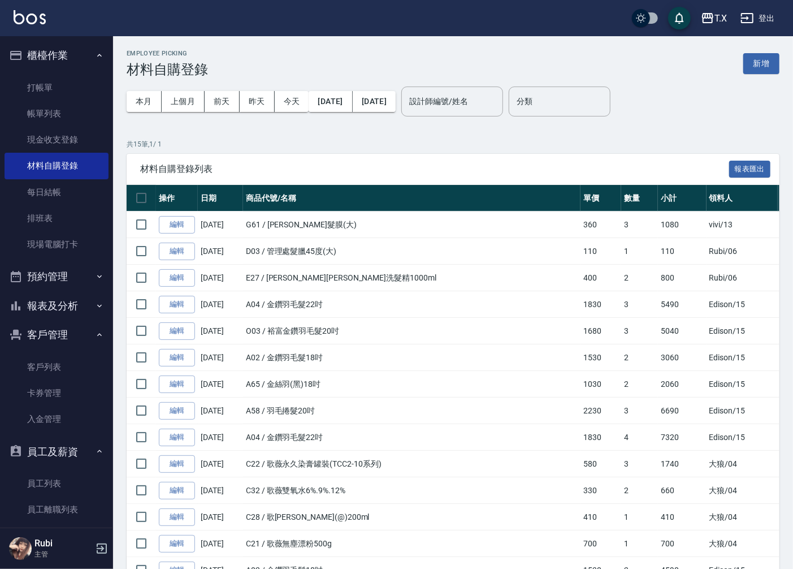
click at [76, 338] on button "客戶管理" at bounding box center [57, 334] width 104 height 29
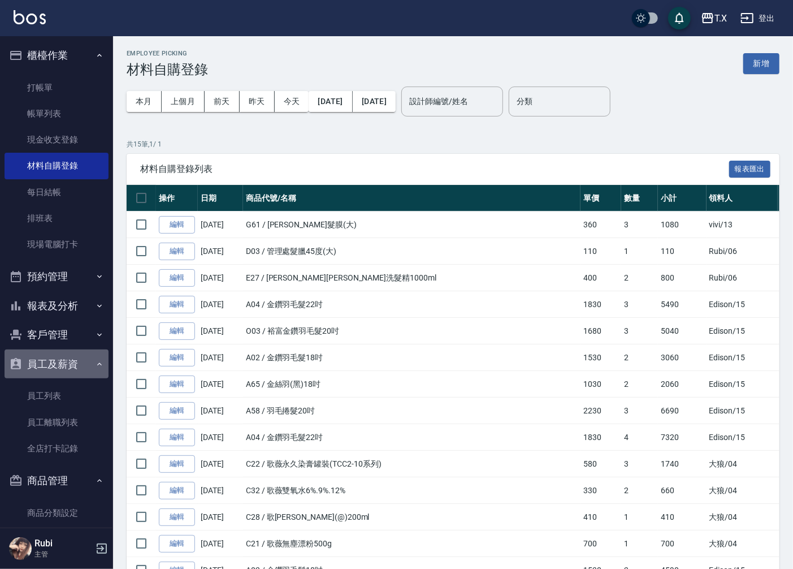
click at [95, 366] on icon "button" at bounding box center [99, 364] width 9 height 9
